Goal: Task Accomplishment & Management: Complete application form

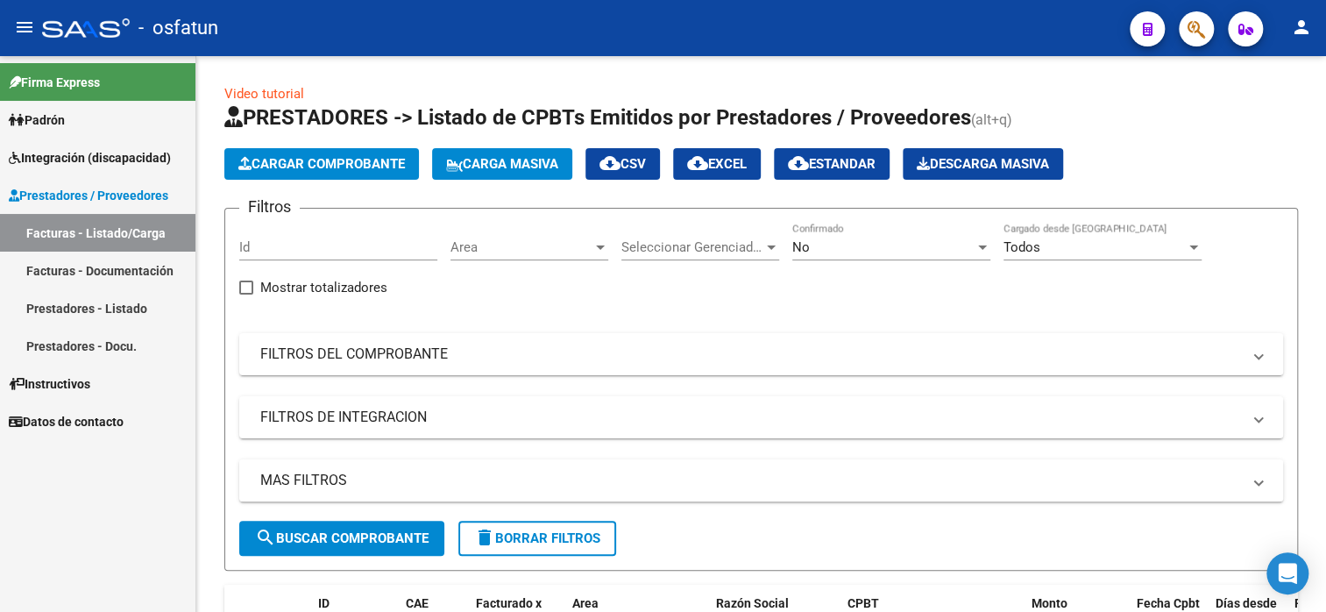
scroll to position [438, 0]
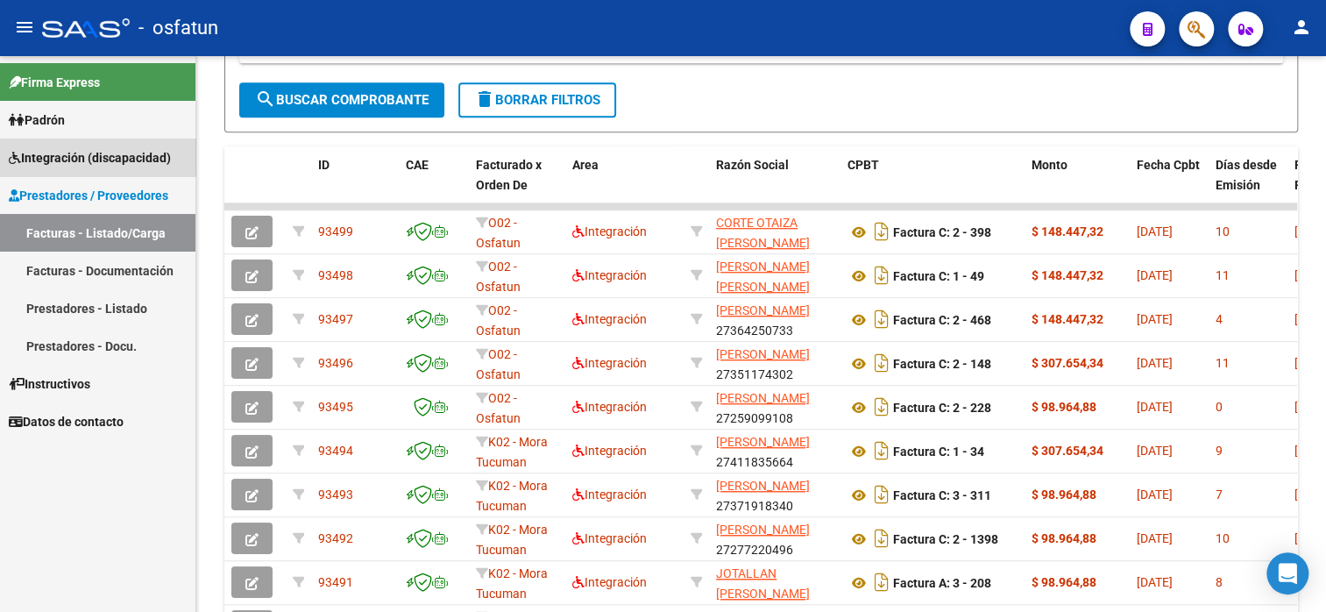
click at [84, 154] on span "Integración (discapacidad)" at bounding box center [90, 157] width 162 height 19
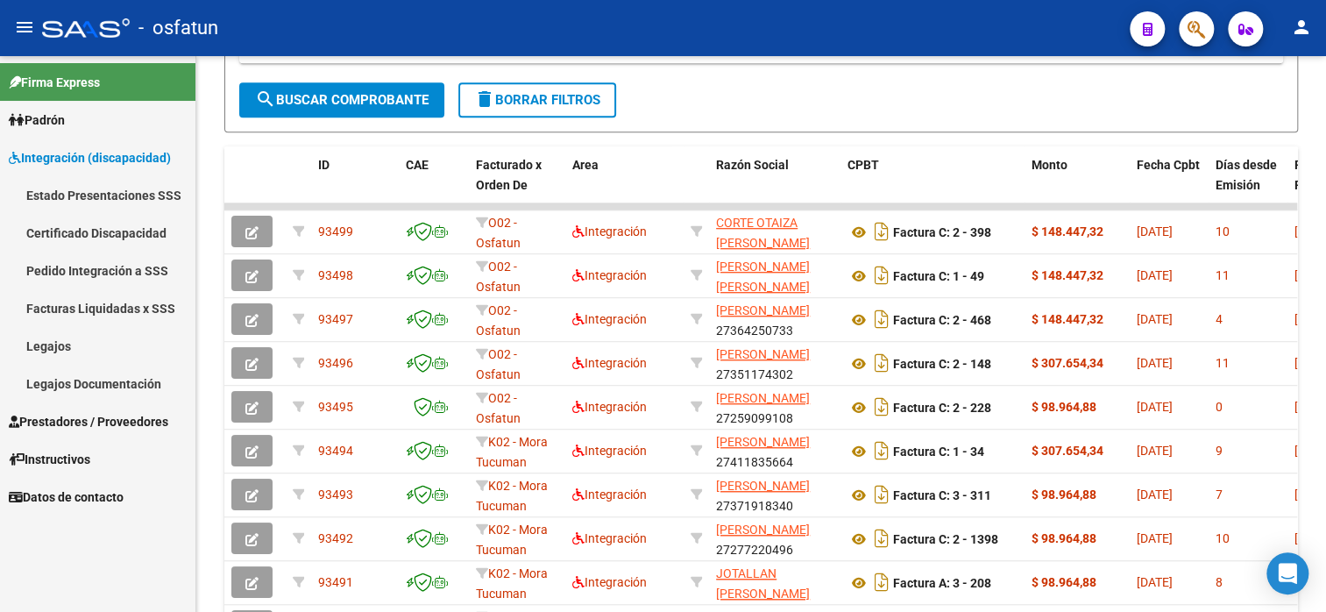
click at [119, 346] on link "Legajos" at bounding box center [97, 346] width 195 height 38
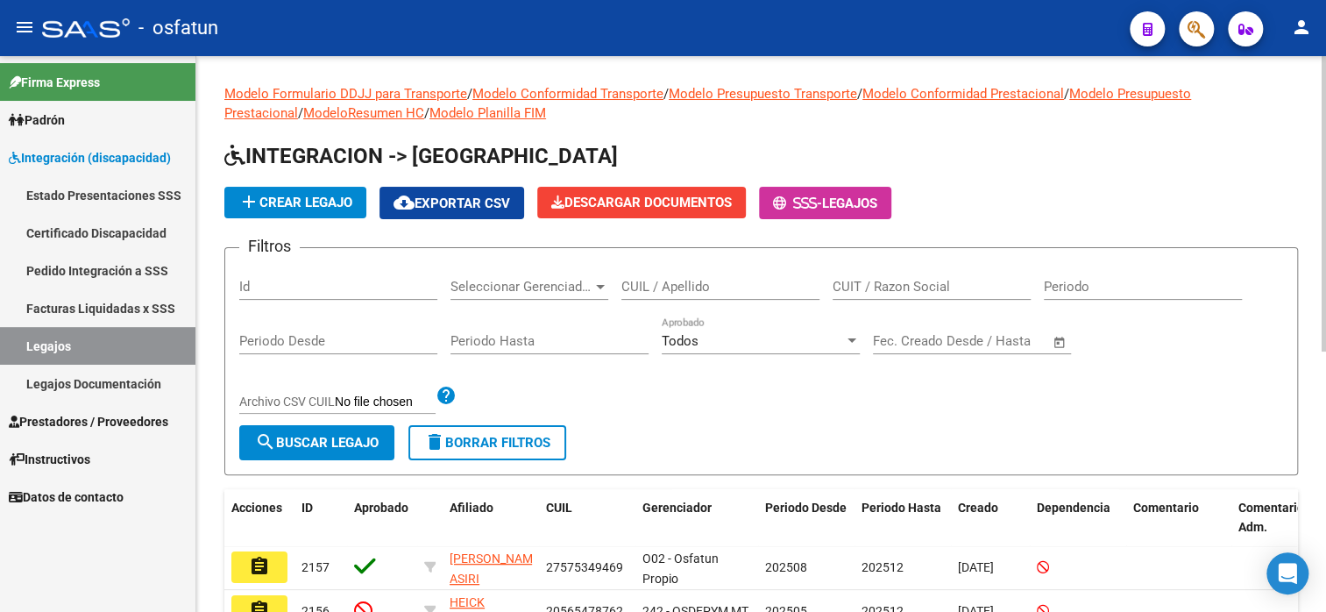
click at [668, 275] on div "CUIL / Apellido" at bounding box center [721, 281] width 198 height 38
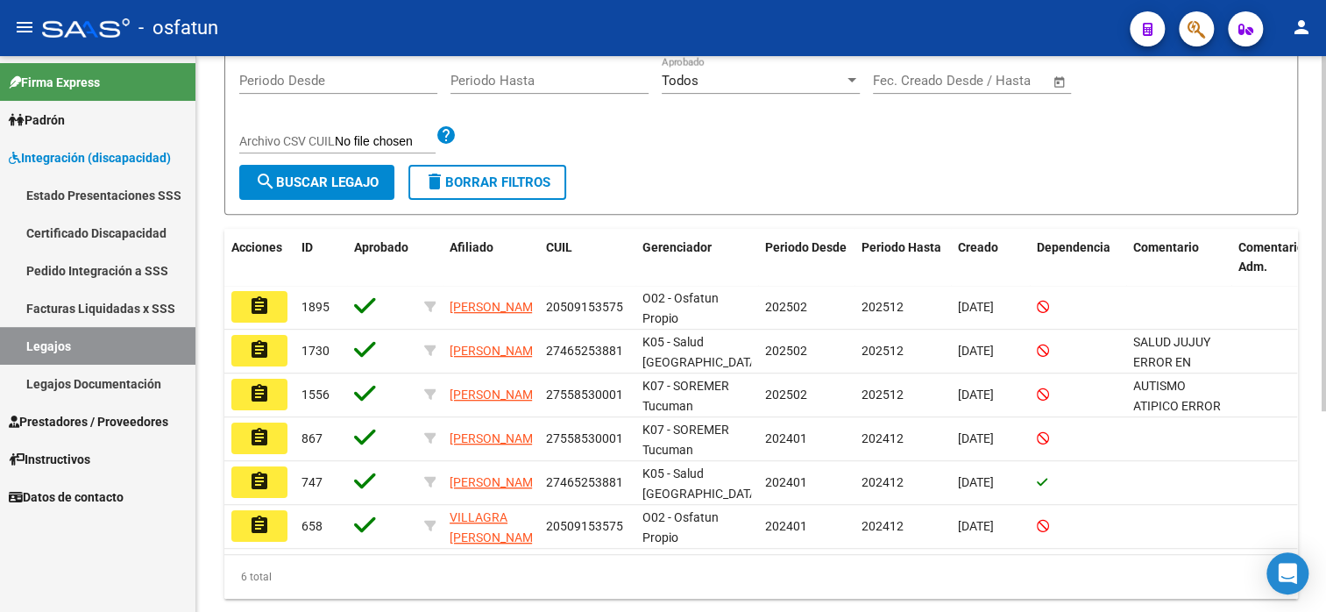
scroll to position [263, 0]
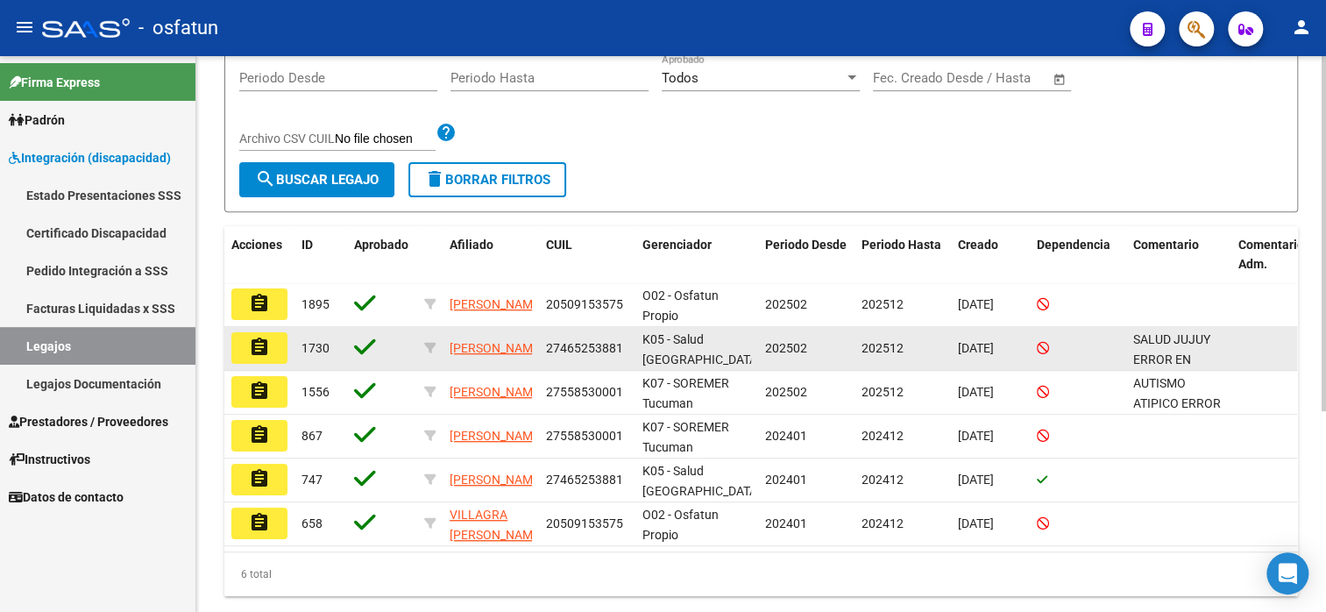
type input "villagra"
click at [256, 350] on mat-icon "assignment" at bounding box center [259, 347] width 21 height 21
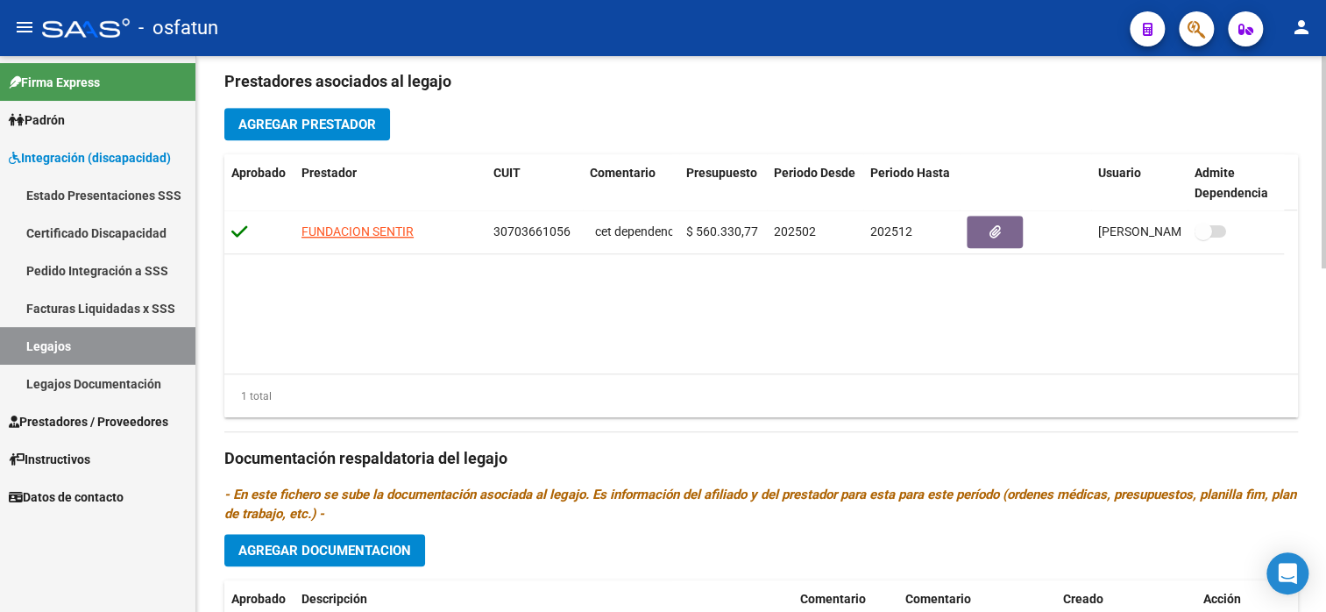
scroll to position [900, 0]
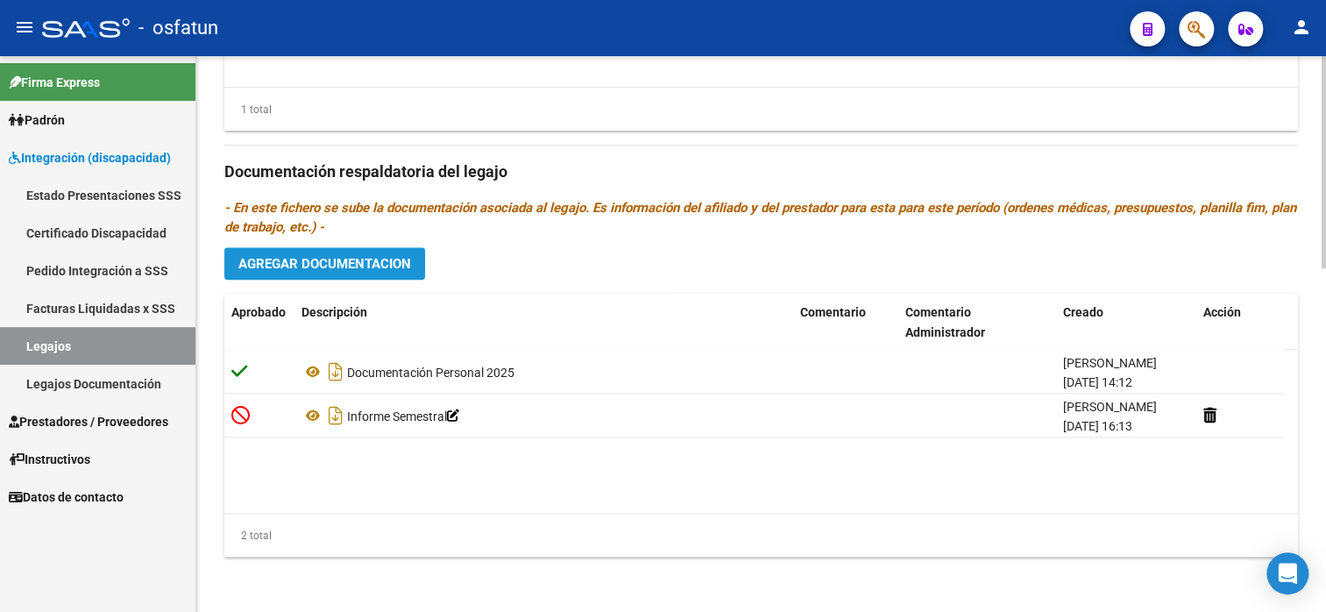
click at [307, 264] on span "Agregar Documentacion" at bounding box center [324, 264] width 173 height 16
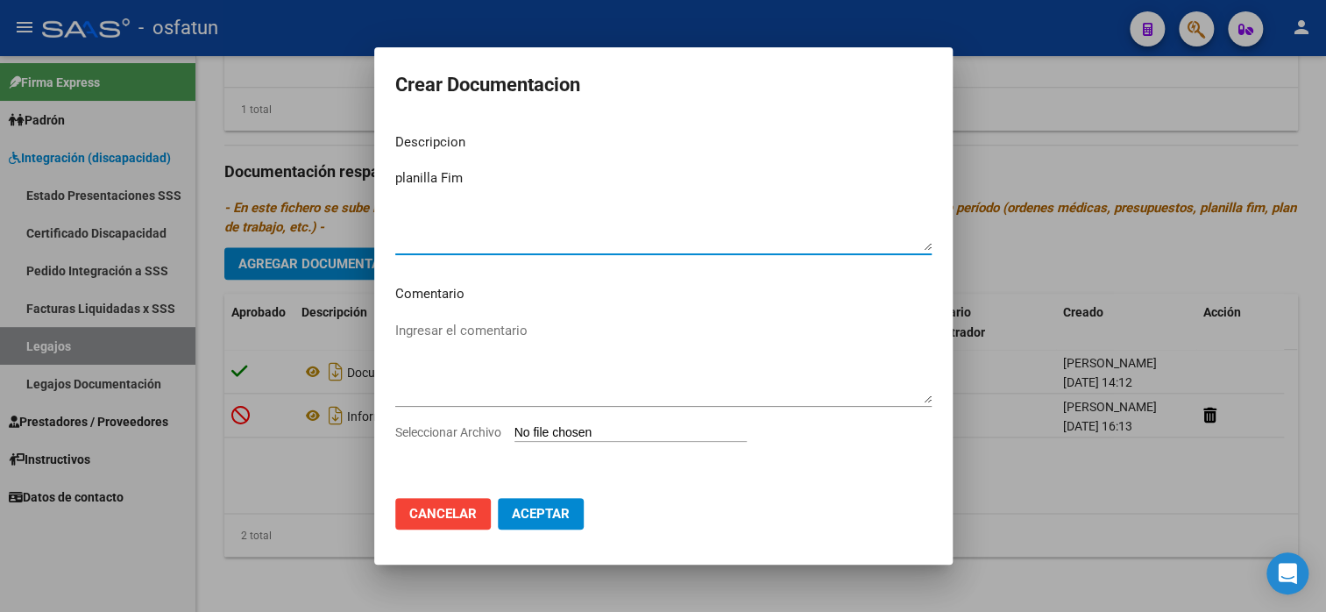
type textarea "planilla Fim"
click at [618, 430] on input "Seleccionar Archivo" at bounding box center [631, 433] width 232 height 17
type input "C:\fakepath\FIM.pdf"
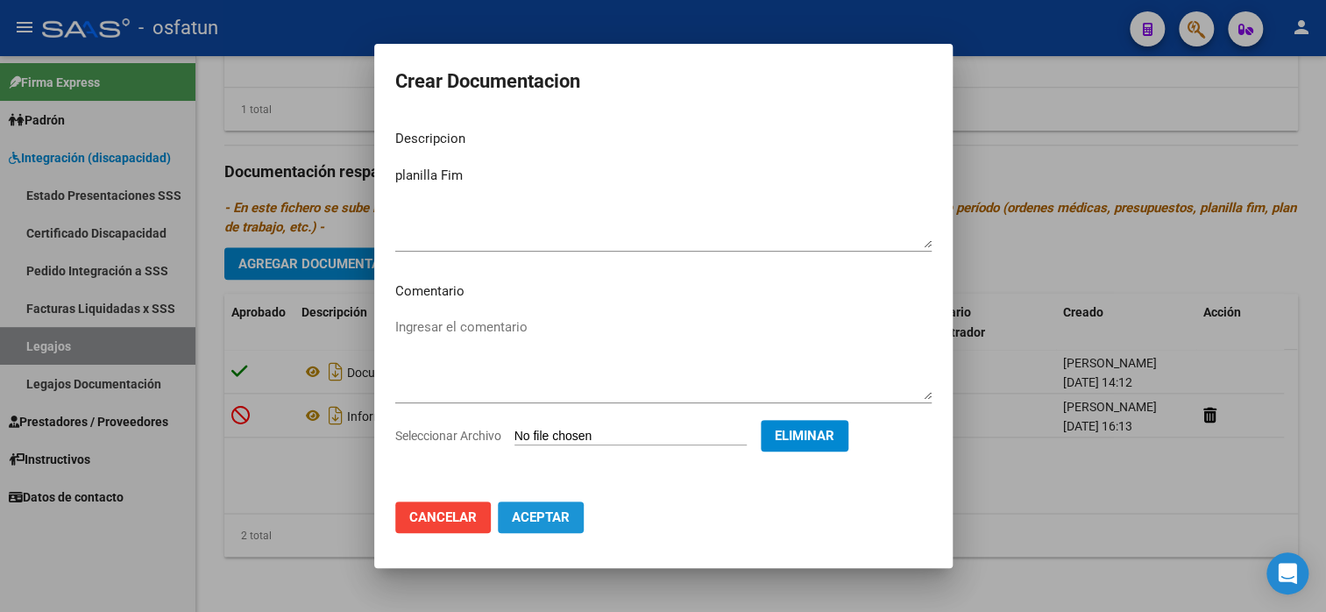
click at [544, 510] on span "Aceptar" at bounding box center [541, 517] width 58 height 16
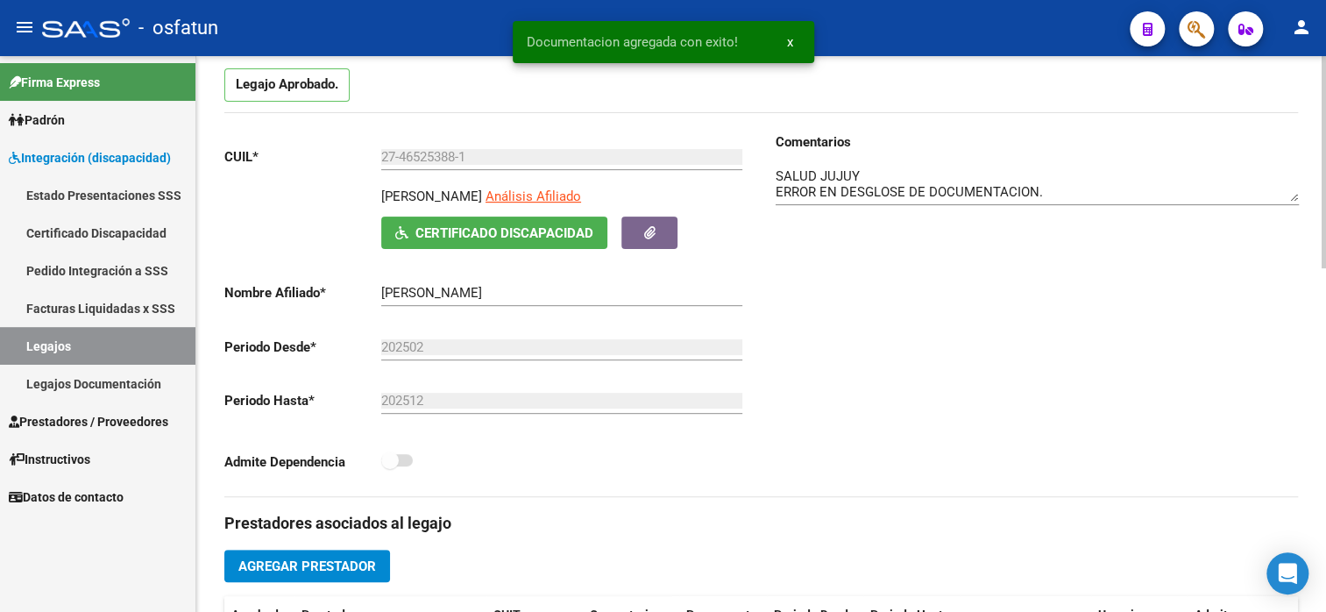
scroll to position [0, 0]
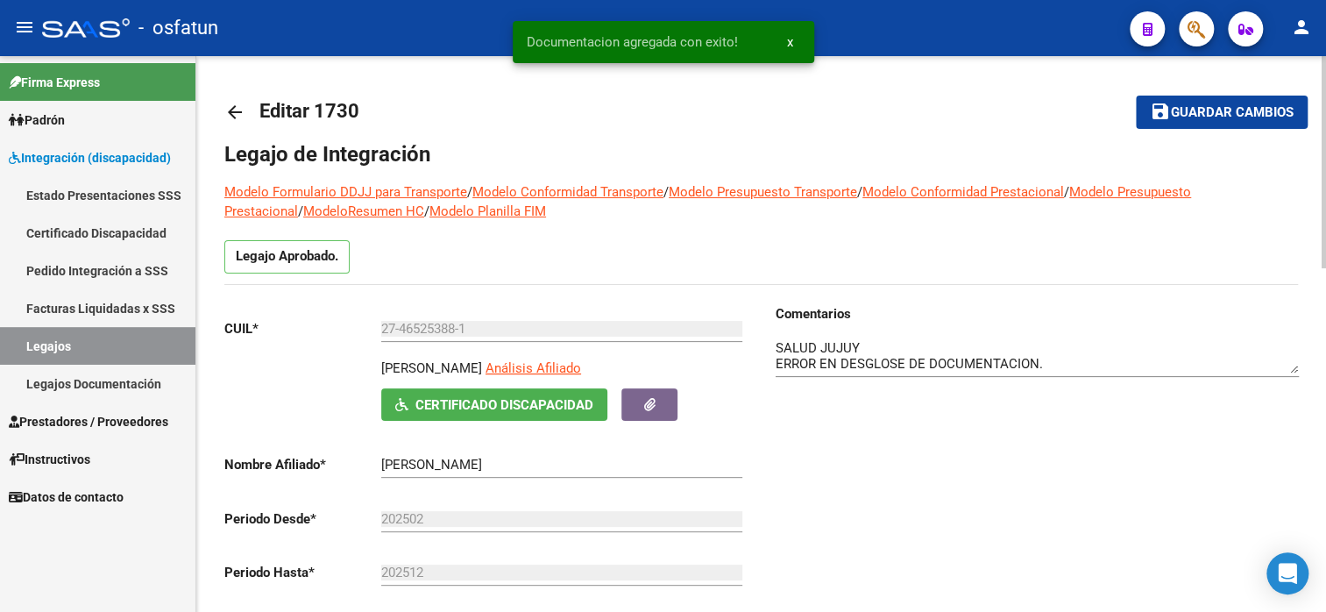
click at [1201, 107] on span "Guardar cambios" at bounding box center [1232, 113] width 123 height 16
